Goal: Task Accomplishment & Management: Use online tool/utility

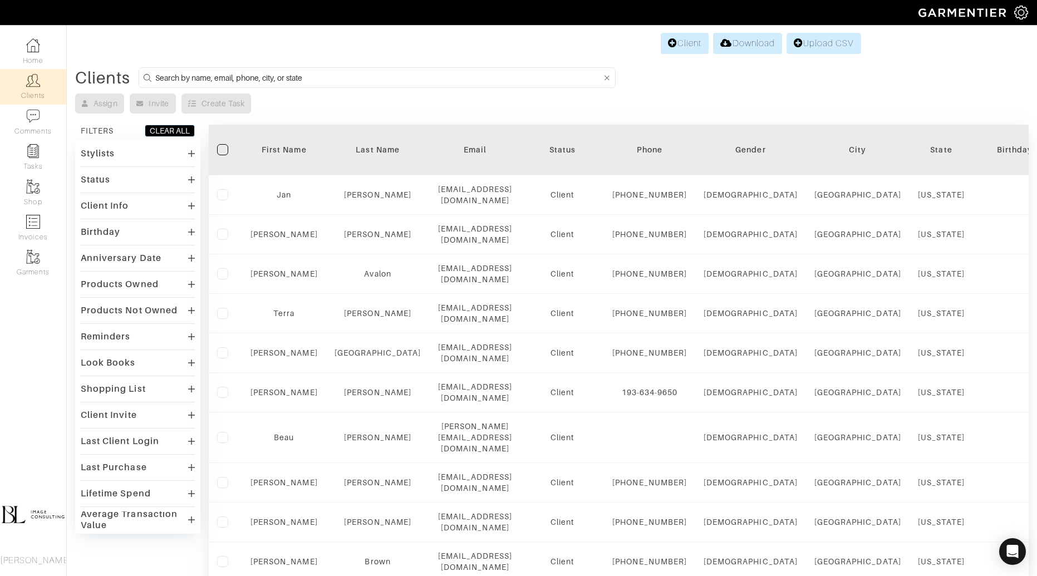
click at [338, 78] on input at bounding box center [378, 78] width 446 height 14
type input "[PERSON_NAME]"
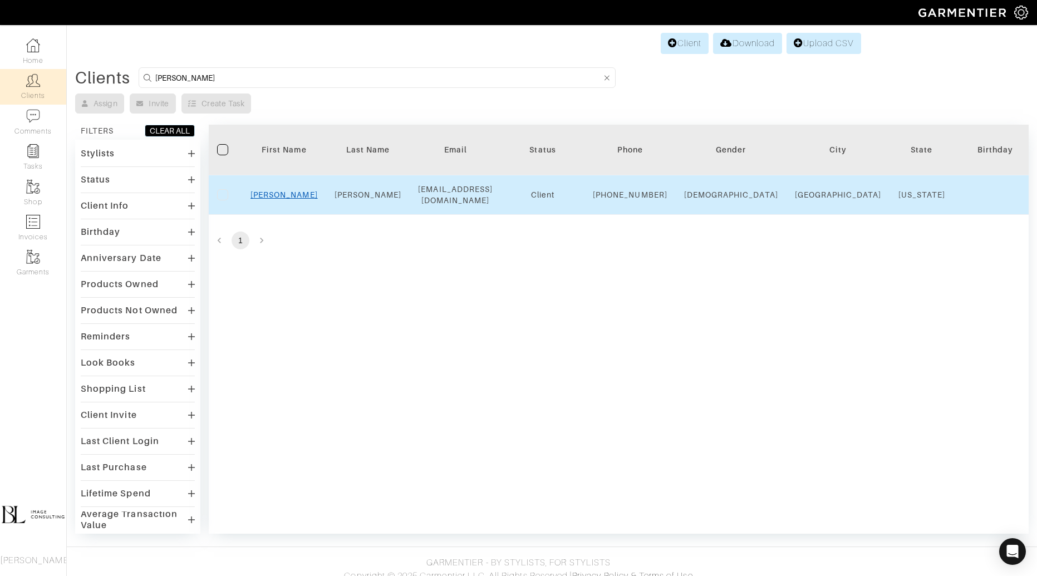
click at [281, 199] on link "Sally" at bounding box center [283, 194] width 67 height 9
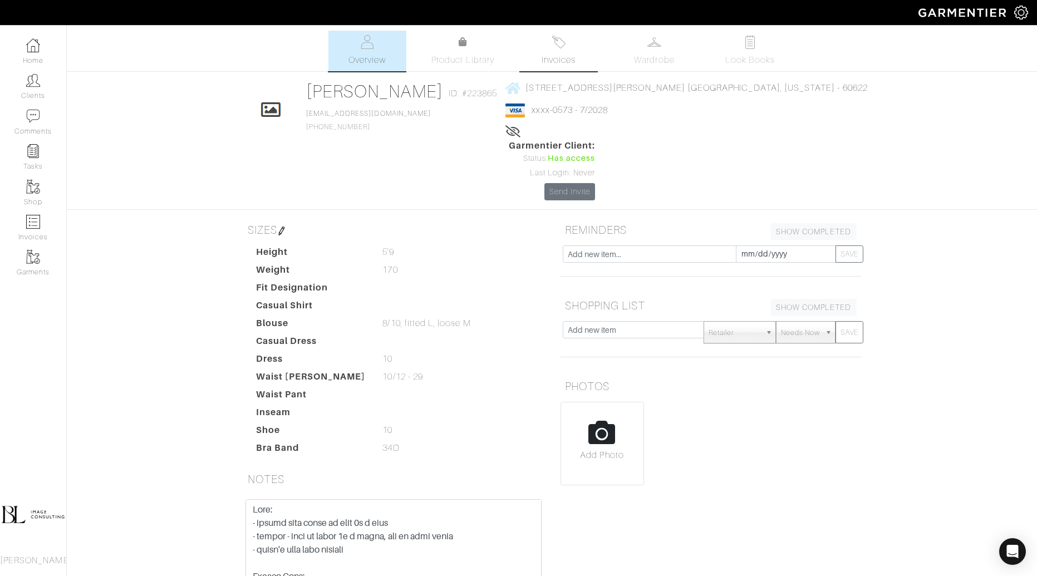
click at [544, 55] on span "Invoices" at bounding box center [559, 59] width 34 height 13
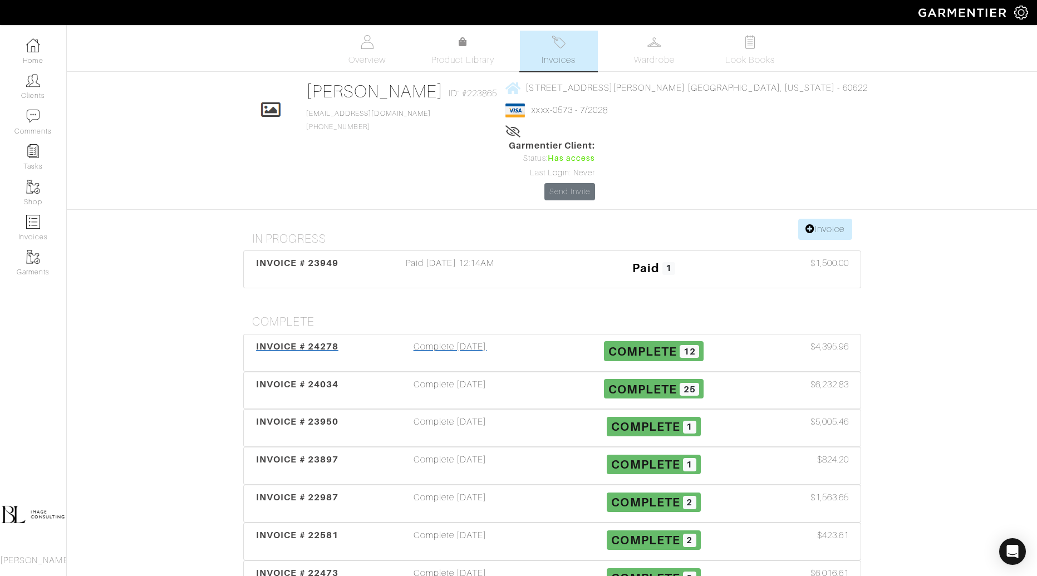
click at [455, 340] on div "Complete 08/07/25" at bounding box center [450, 353] width 204 height 26
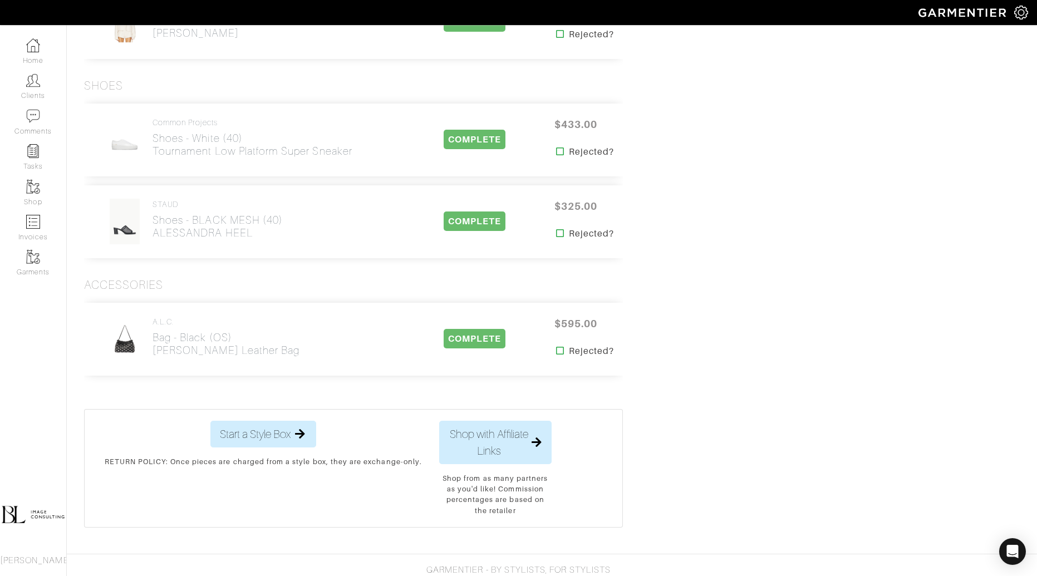
scroll to position [1035, 0]
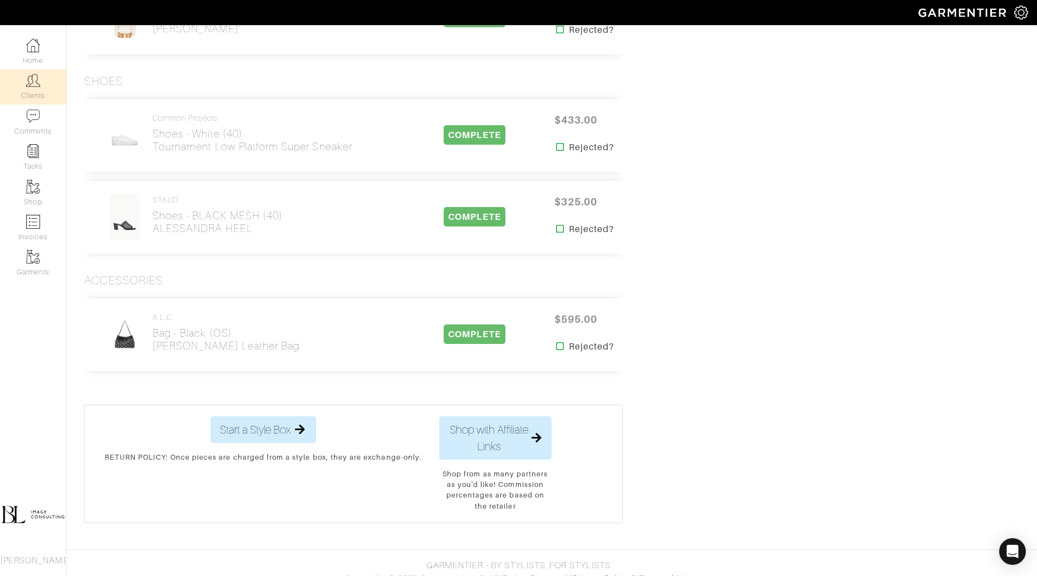
click at [22, 85] on link "Clients" at bounding box center [33, 86] width 66 height 35
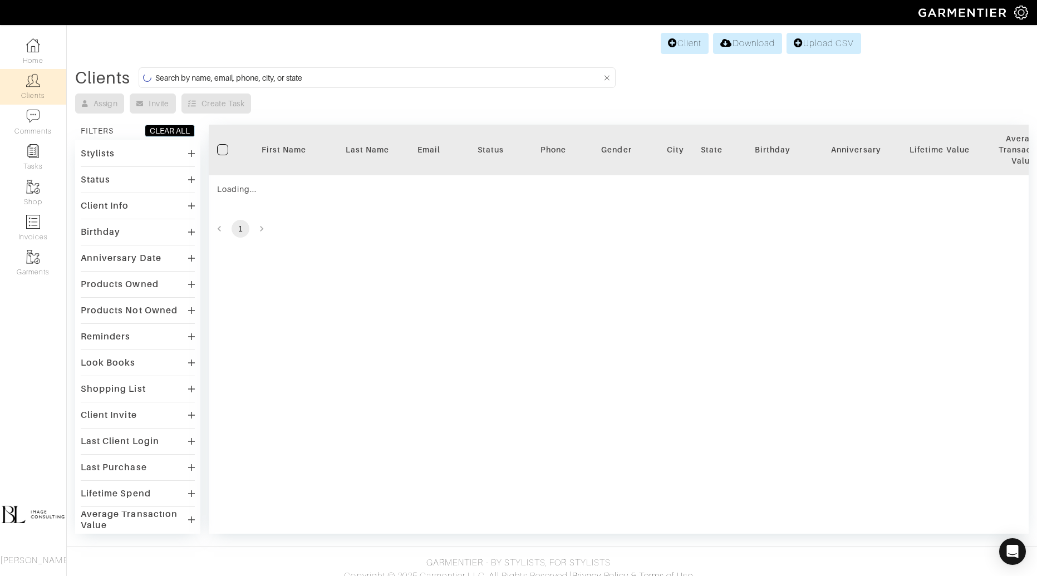
click at [298, 73] on input at bounding box center [378, 78] width 446 height 14
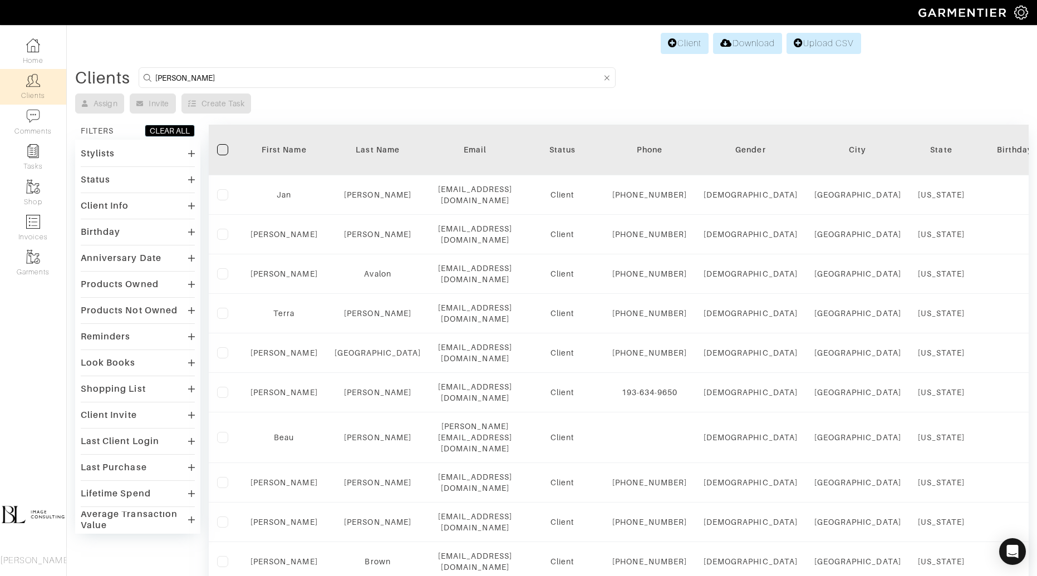
type input "rosemary"
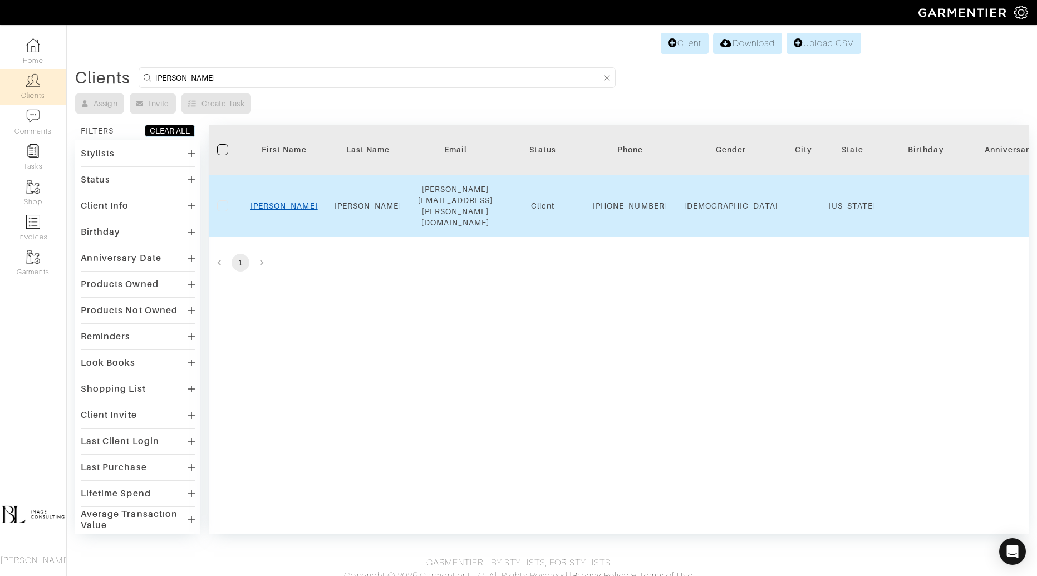
click at [293, 201] on link "Rosemary" at bounding box center [283, 205] width 67 height 9
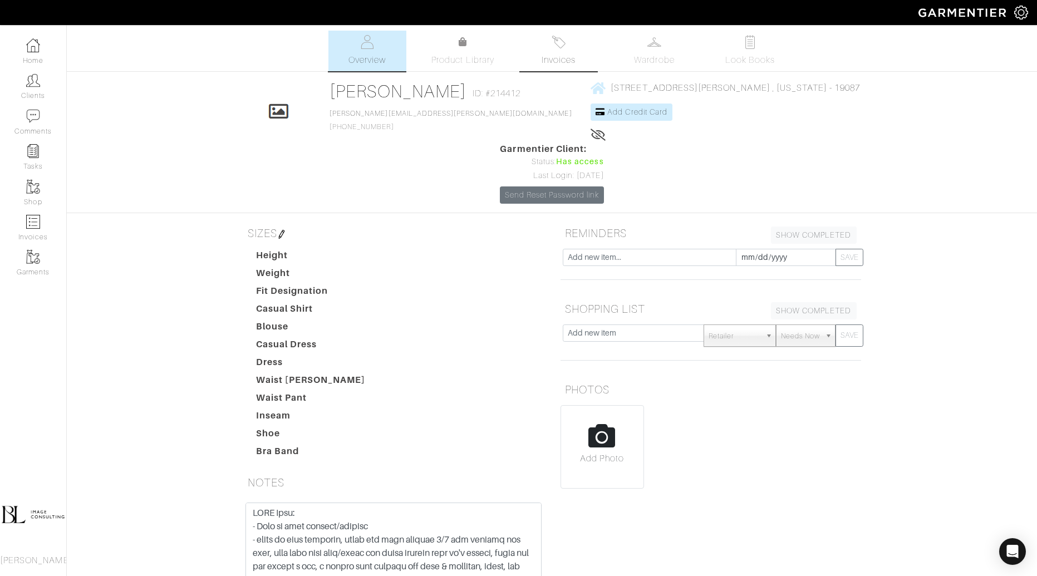
click at [555, 57] on span "Invoices" at bounding box center [559, 59] width 34 height 13
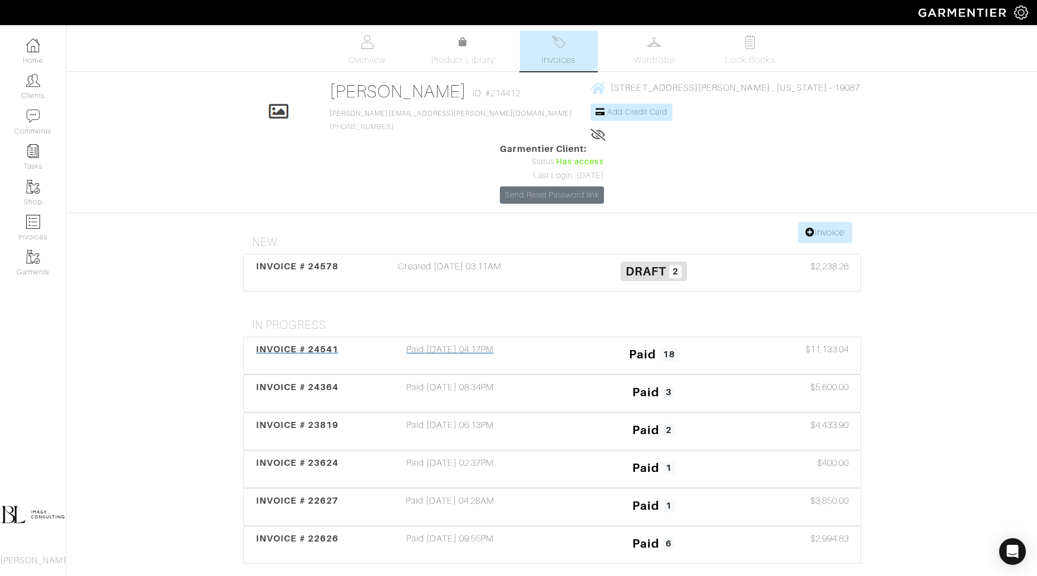
click at [502, 343] on div "Paid 09/13/25 04:17PM" at bounding box center [450, 356] width 204 height 26
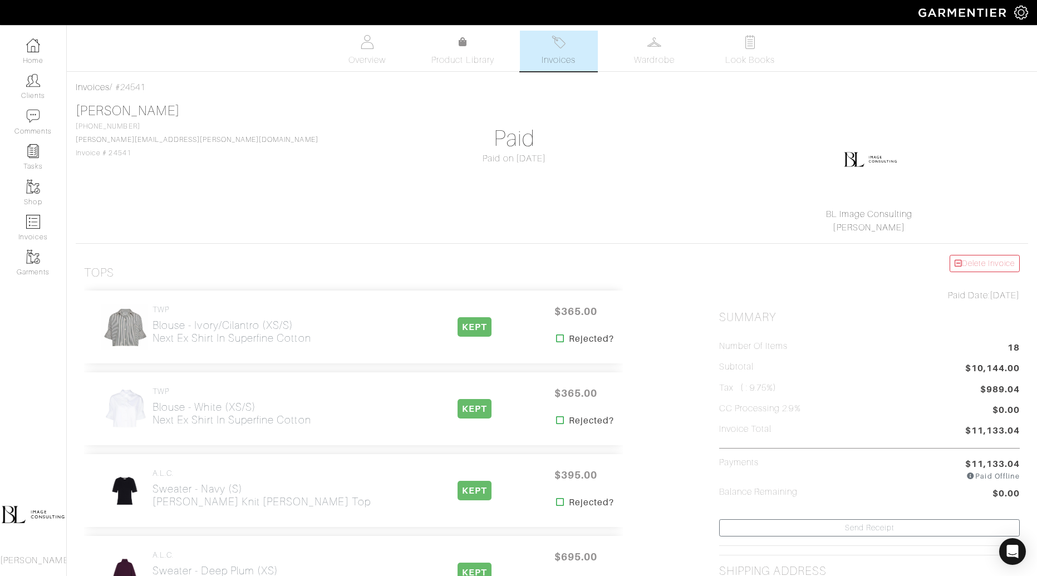
click at [556, 47] on img at bounding box center [559, 42] width 14 height 14
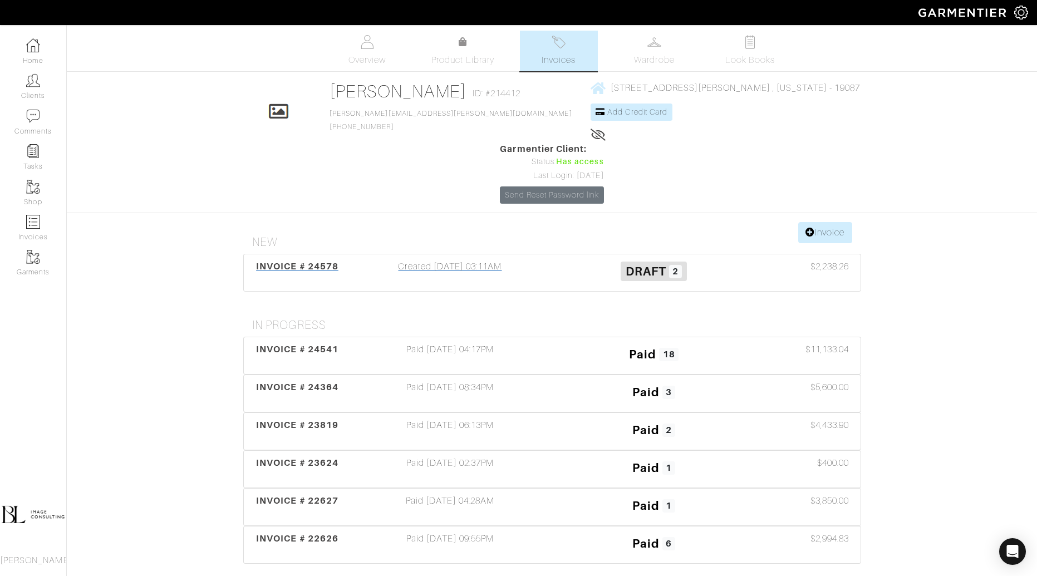
click at [507, 260] on div "Created 09/16/25 03:11AM" at bounding box center [450, 273] width 204 height 26
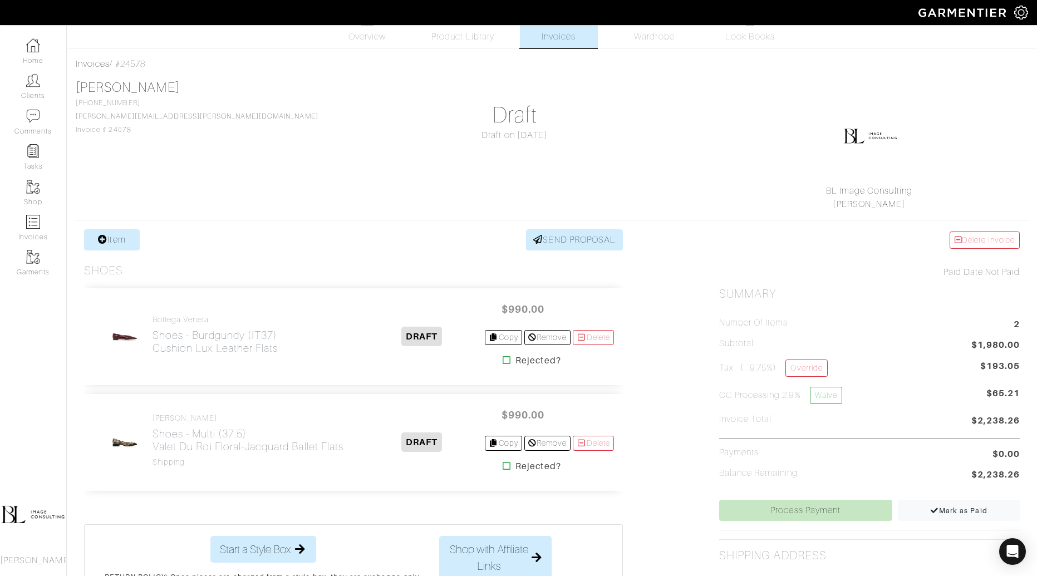
scroll to position [36, 0]
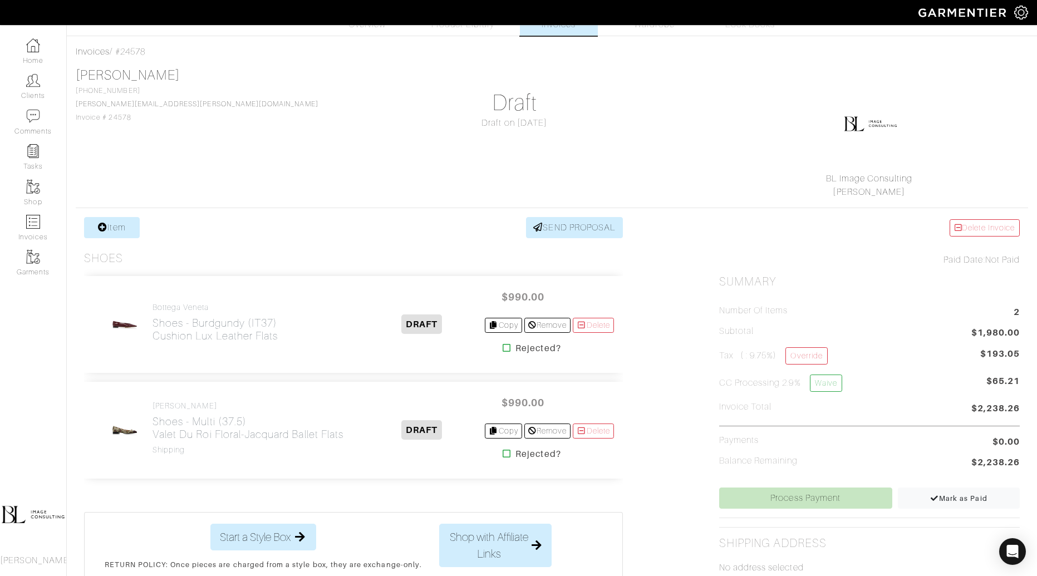
click at [97, 240] on div "Item SEND PROPOSAL Shoes Bottega Veneta Shoes - Burdgundy (IT37) Cushion Lux Le…" at bounding box center [353, 482] width 555 height 530
click at [97, 232] on link "Item" at bounding box center [112, 227] width 56 height 21
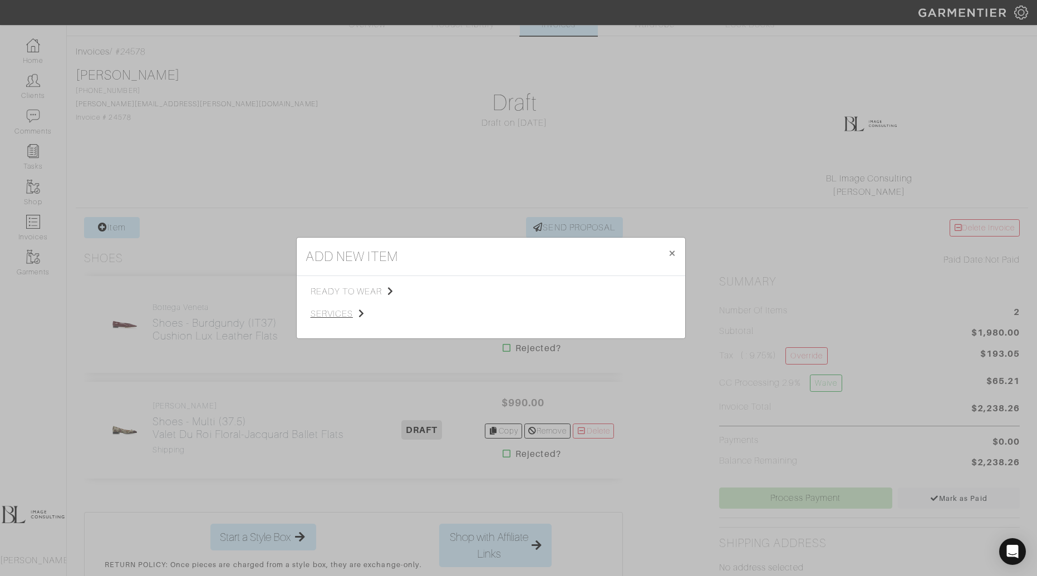
click at [332, 316] on span "services" at bounding box center [367, 313] width 112 height 13
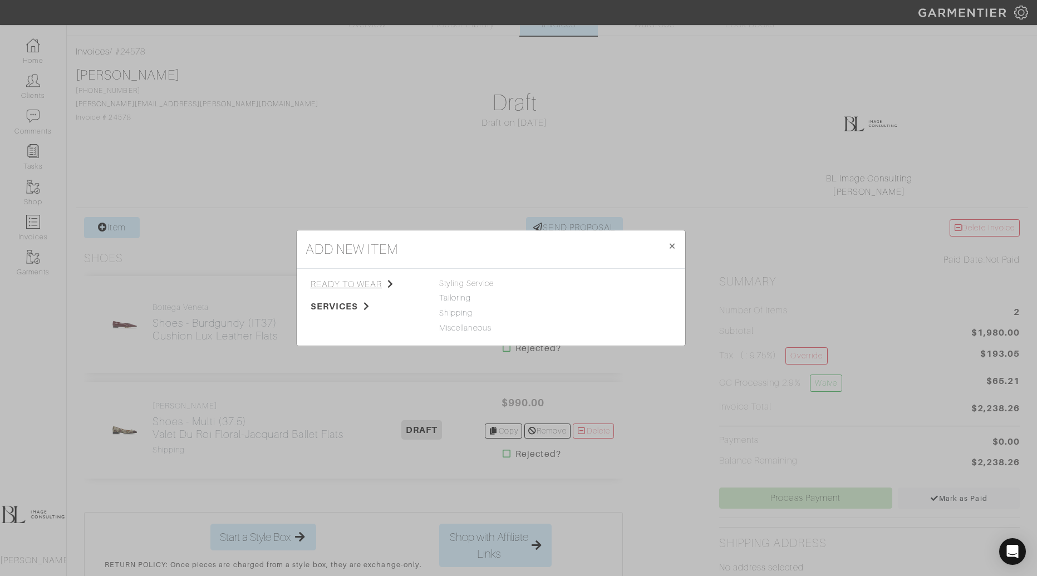
click at [343, 287] on span "ready to wear" at bounding box center [367, 284] width 112 height 13
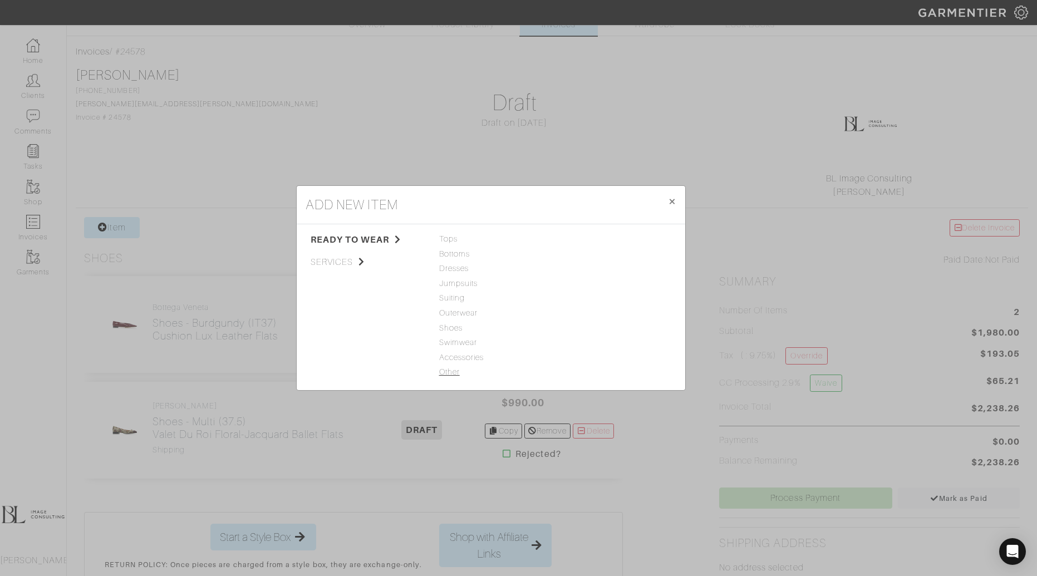
click at [444, 376] on span "Other" at bounding box center [491, 372] width 104 height 12
click at [593, 283] on link "Miscellaneous" at bounding box center [585, 283] width 53 height 9
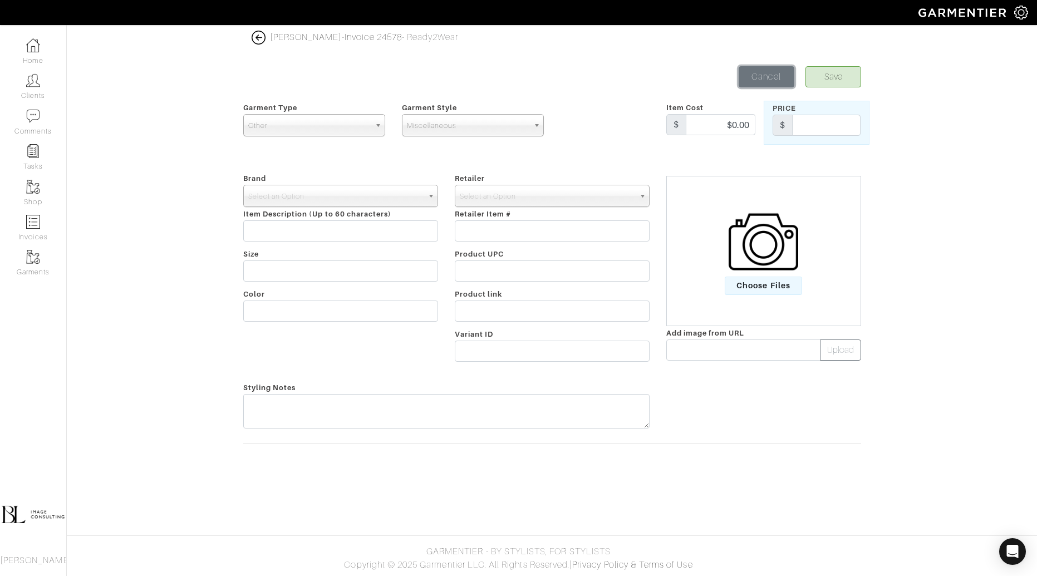
click at [775, 72] on link "Cancel" at bounding box center [767, 76] width 56 height 21
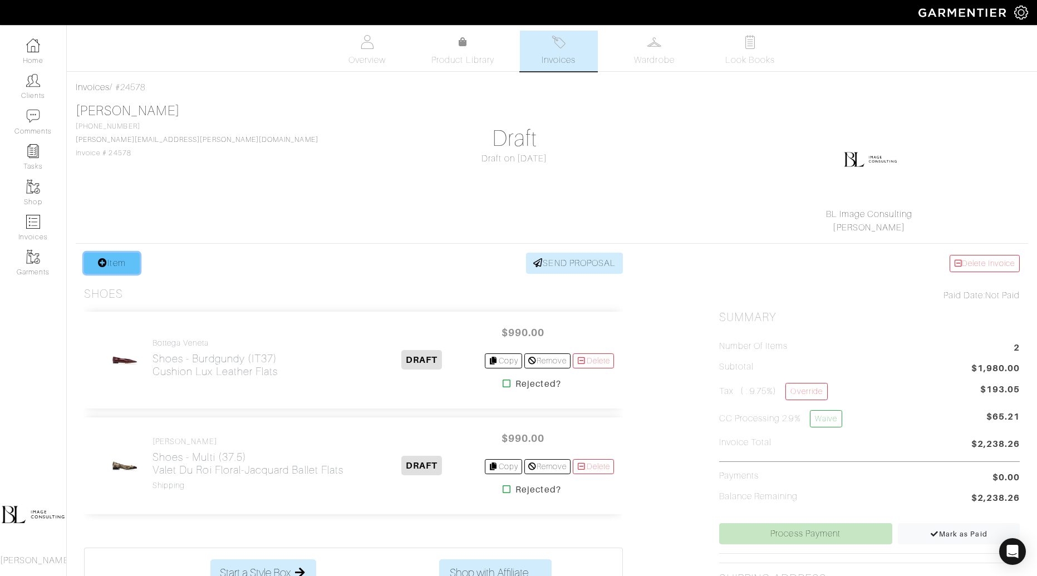
click at [124, 264] on link "Item" at bounding box center [112, 263] width 56 height 21
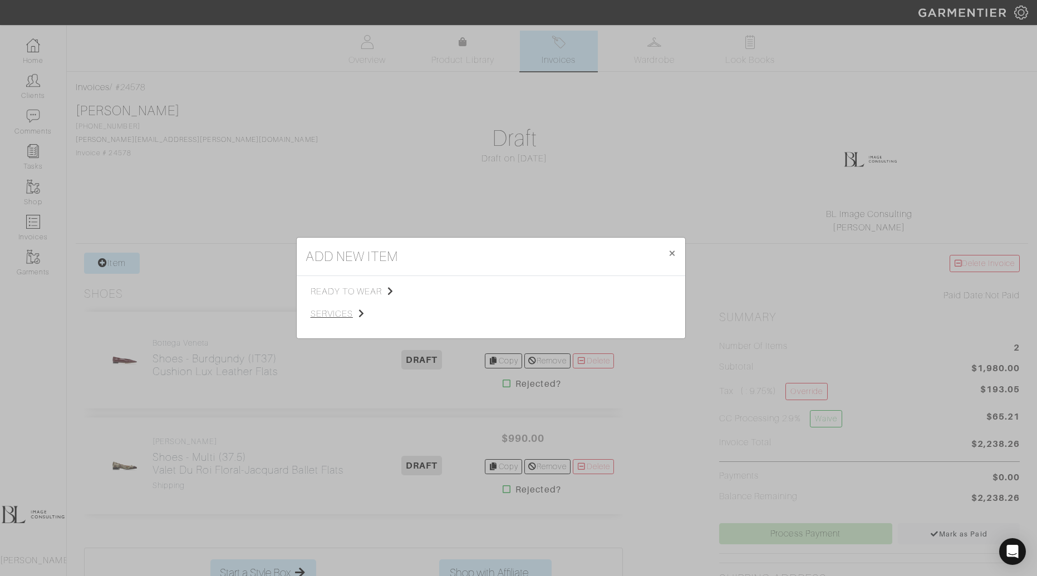
click at [337, 310] on span "services" at bounding box center [367, 313] width 112 height 13
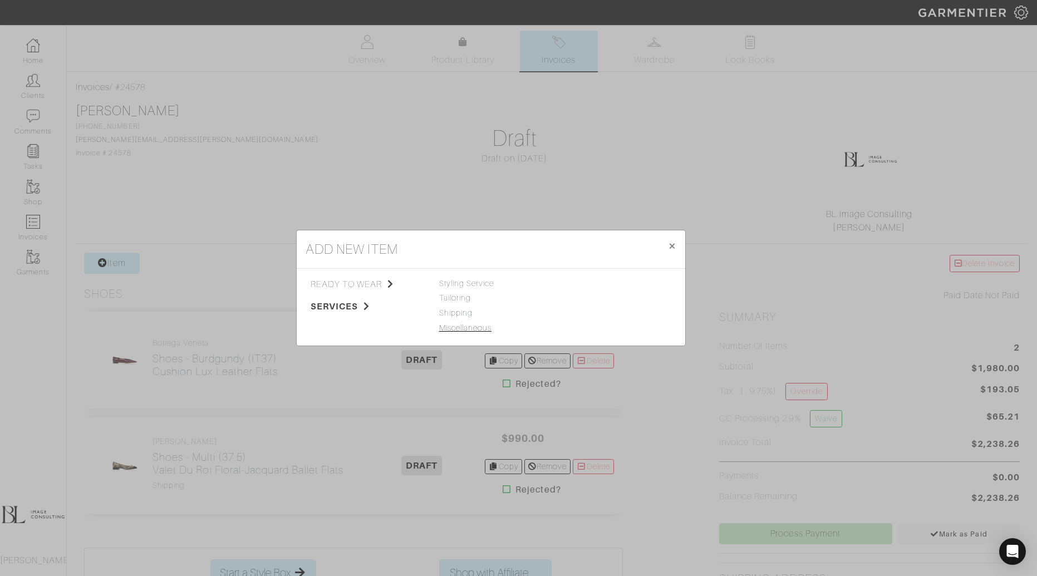
click at [473, 324] on link "Miscellaneous" at bounding box center [465, 327] width 53 height 9
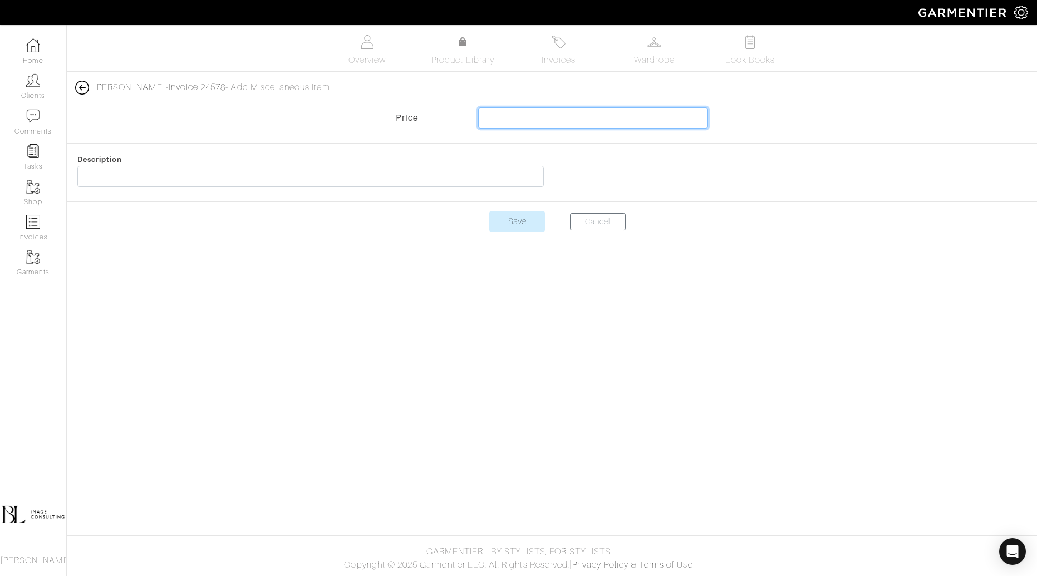
click at [536, 117] on input "text" at bounding box center [593, 117] width 230 height 21
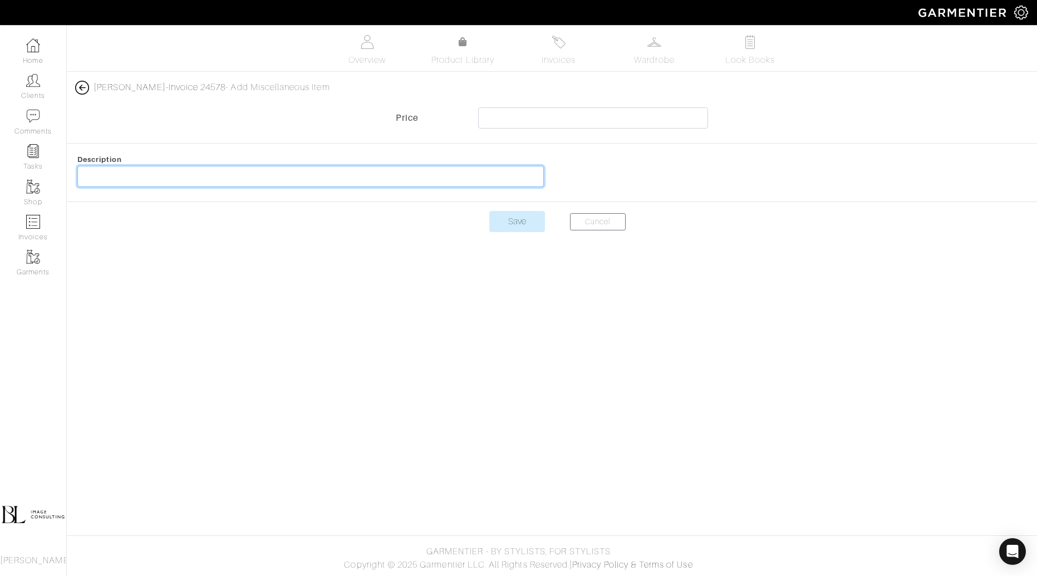
click at [257, 171] on input "text" at bounding box center [310, 176] width 466 height 21
type input "TWP price adjustment + Shipping"
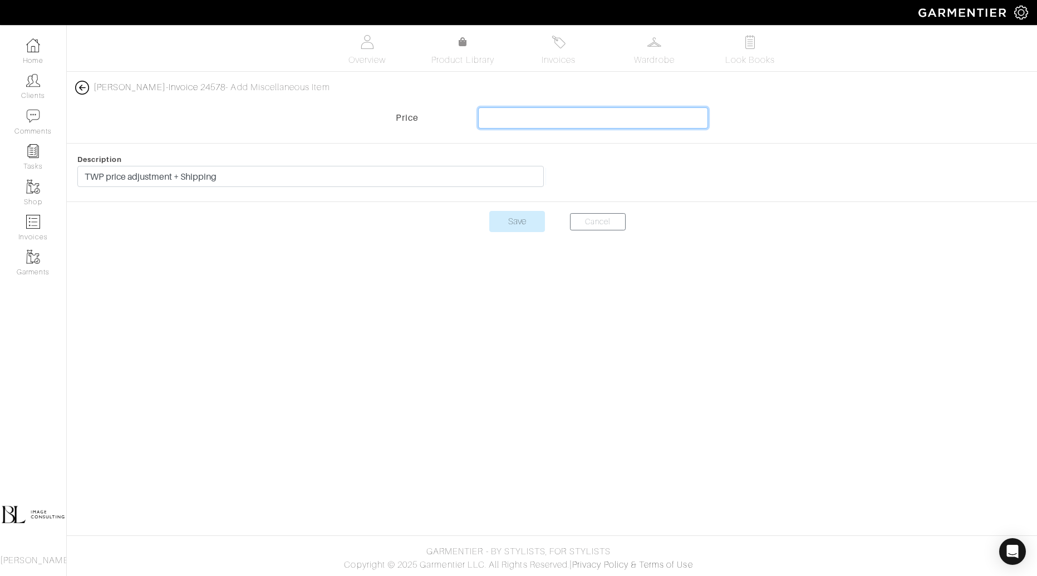
click at [559, 111] on input "text" at bounding box center [593, 117] width 230 height 21
type input "70"
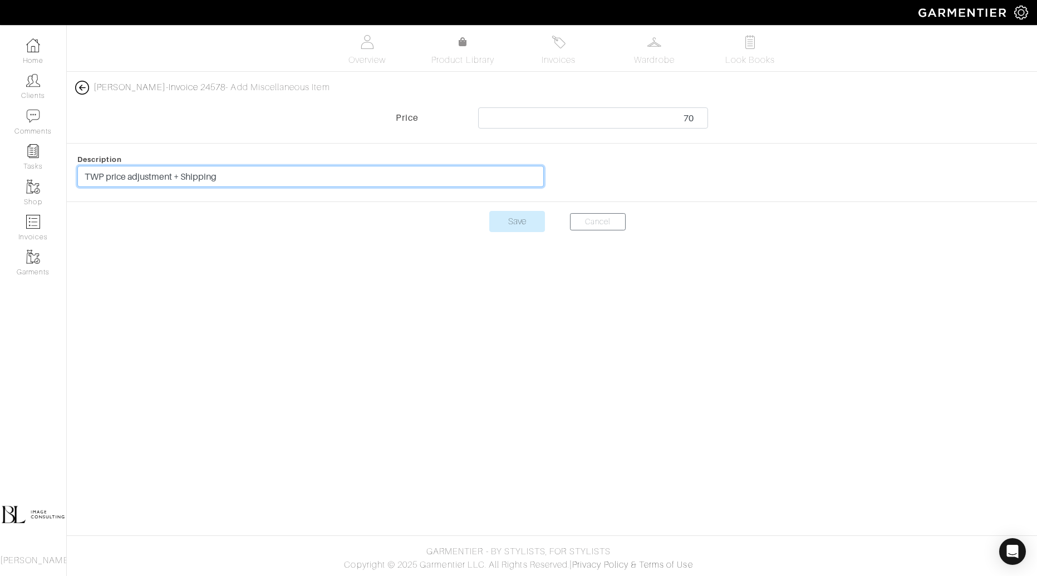
click at [182, 178] on input "TWP price adjustment + Shipping" at bounding box center [310, 176] width 466 height 21
type input "TWP price adjustment + Expedited Shipping"
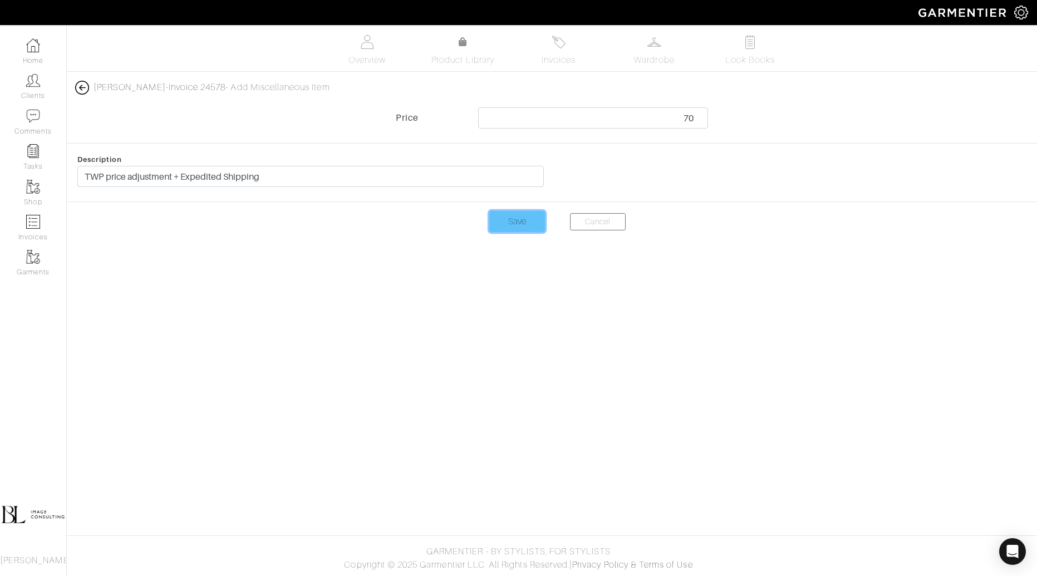
click at [506, 228] on input "Save" at bounding box center [517, 221] width 56 height 21
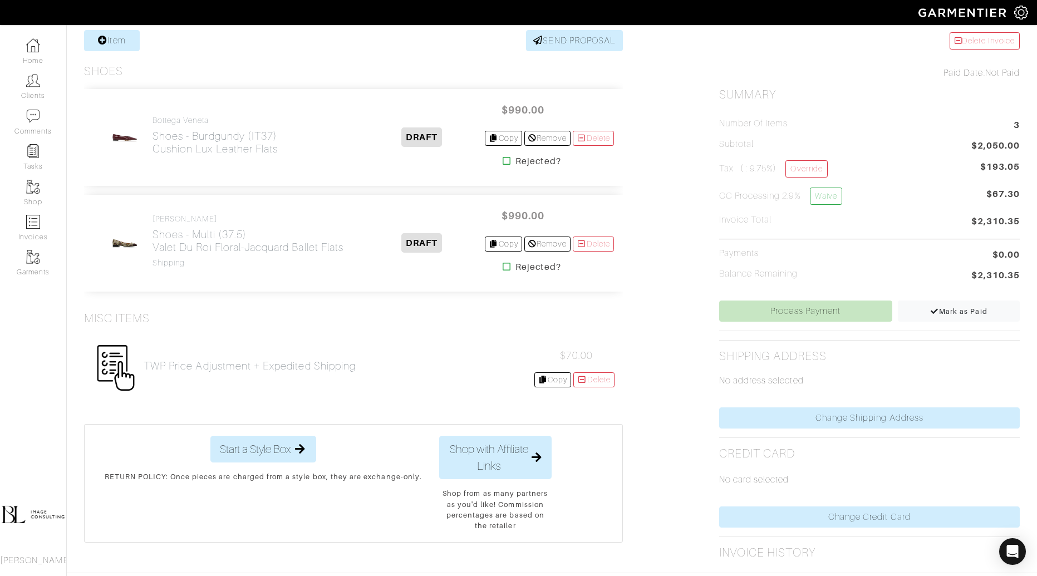
scroll to position [225, 0]
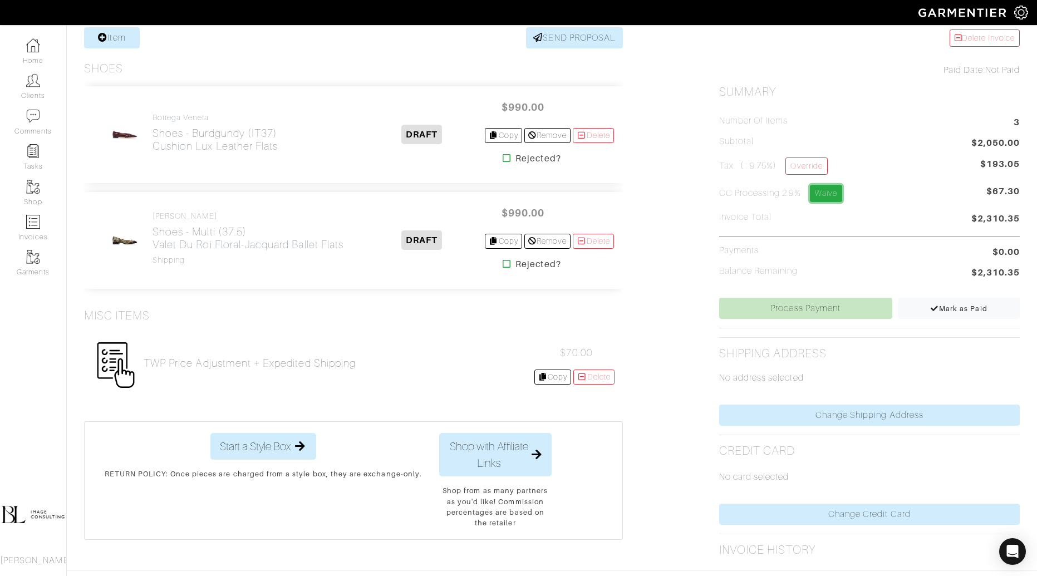
click at [828, 198] on link "Waive" at bounding box center [826, 193] width 32 height 17
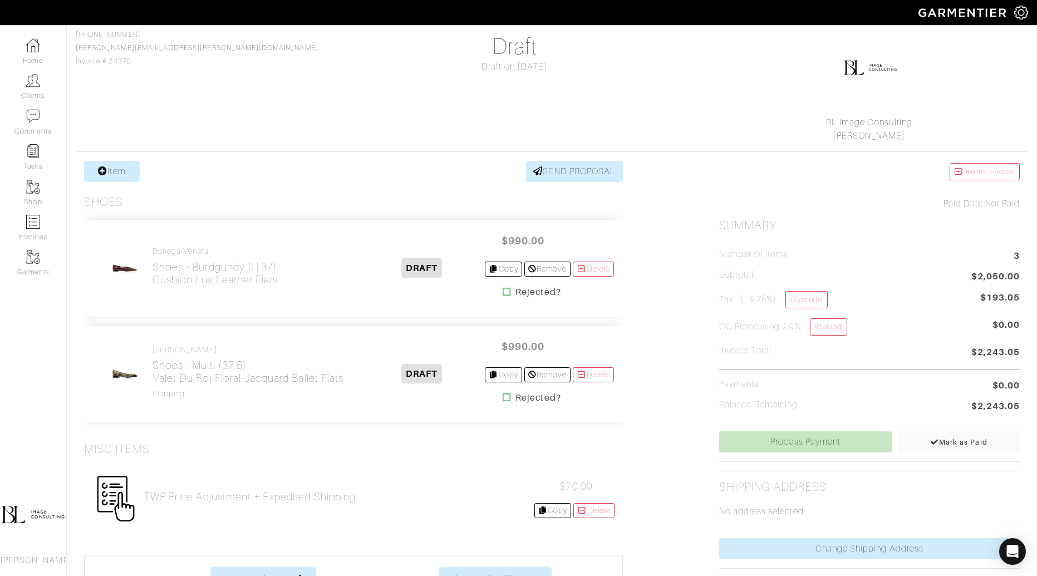
scroll to position [93, 0]
click at [574, 168] on link "SEND PROPOSAL" at bounding box center [574, 170] width 97 height 21
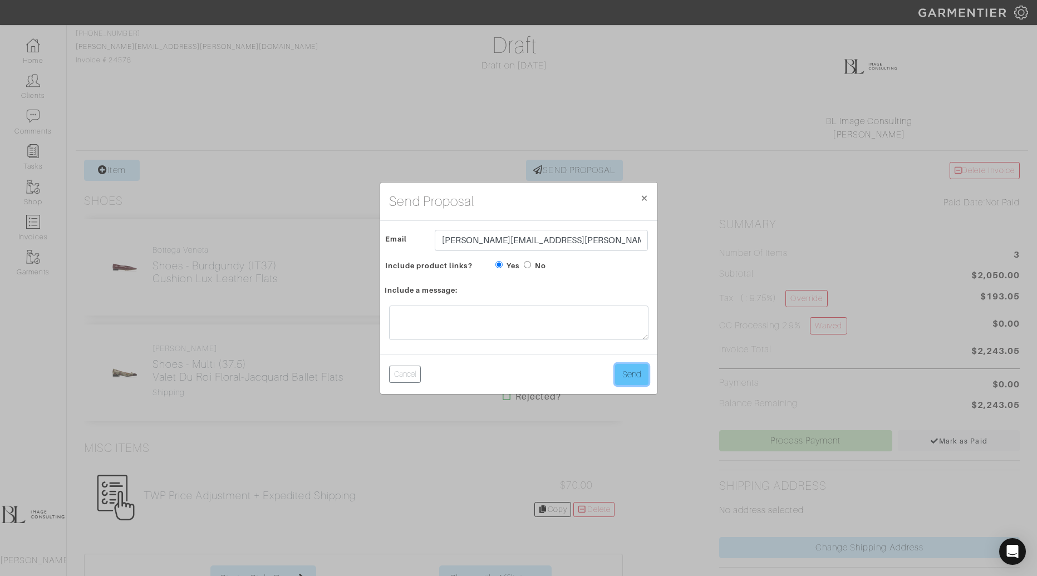
click at [634, 365] on button "Send" at bounding box center [631, 374] width 33 height 21
